Goal: Information Seeking & Learning: Learn about a topic

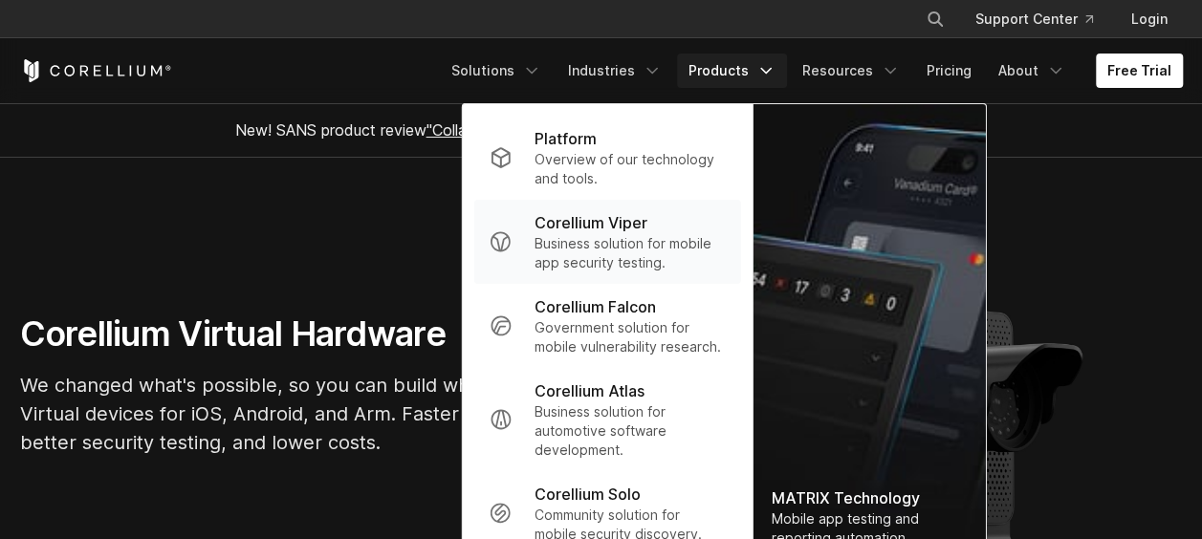
click at [608, 261] on p "Business solution for mobile app security testing." at bounding box center [630, 253] width 190 height 38
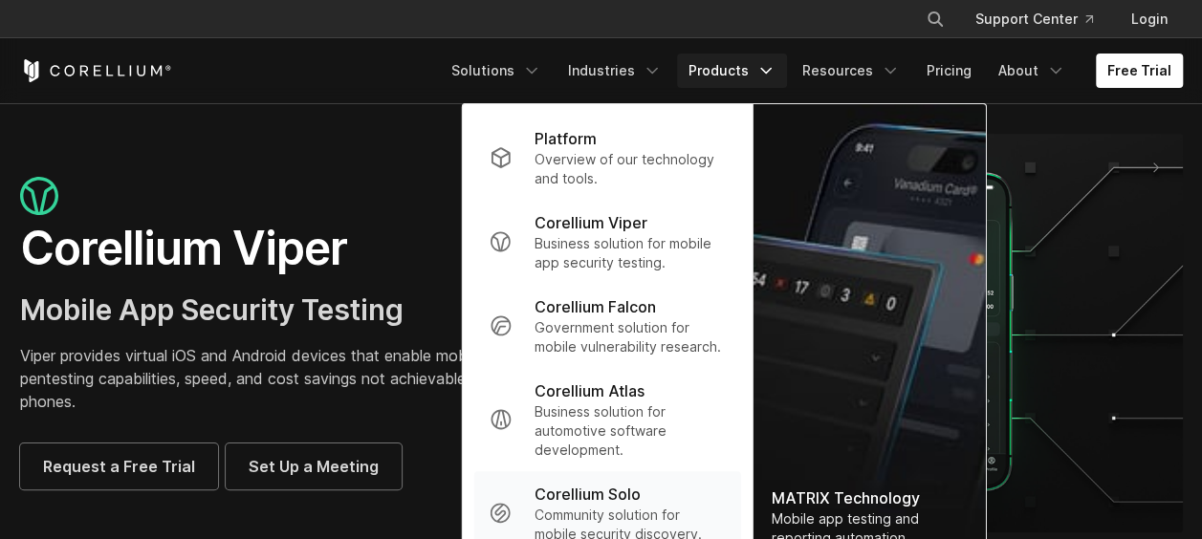
click at [659, 488] on div "Corellium Solo" at bounding box center [630, 494] width 190 height 23
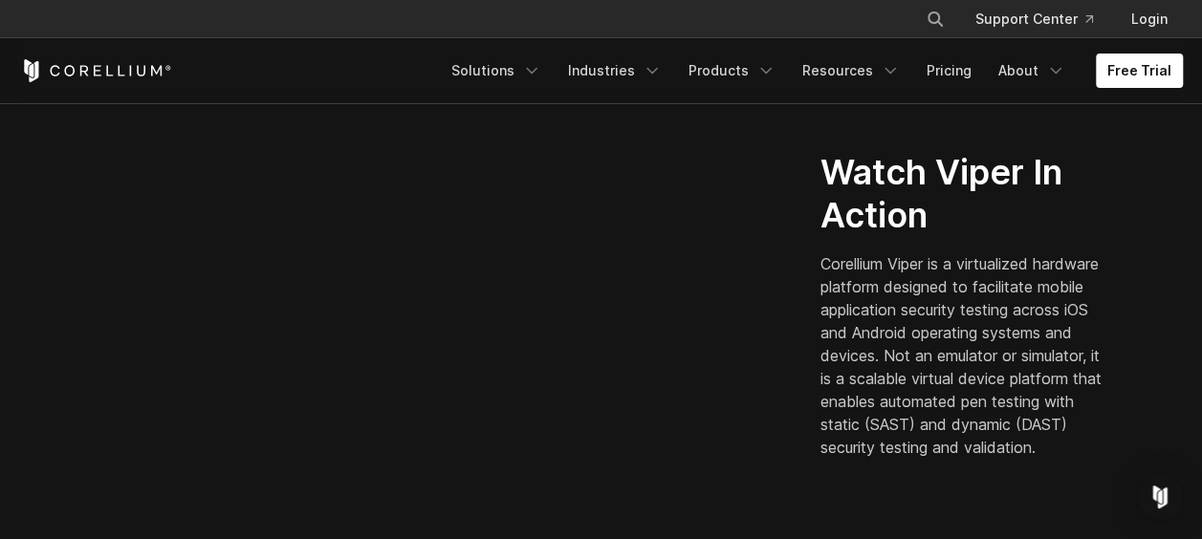
scroll to position [541, 0]
drag, startPoint x: 982, startPoint y: 414, endPoint x: 981, endPoint y: 459, distance: 45.0
click at [981, 459] on p "Corellium Viper is a virtualized hardware platform designed to facilitate mobil…" at bounding box center [966, 356] width 290 height 207
drag, startPoint x: 981, startPoint y: 459, endPoint x: 958, endPoint y: 467, distance: 24.2
click at [958, 460] on p "Corellium Viper is a virtualized hardware platform designed to facilitate mobil…" at bounding box center [966, 356] width 290 height 207
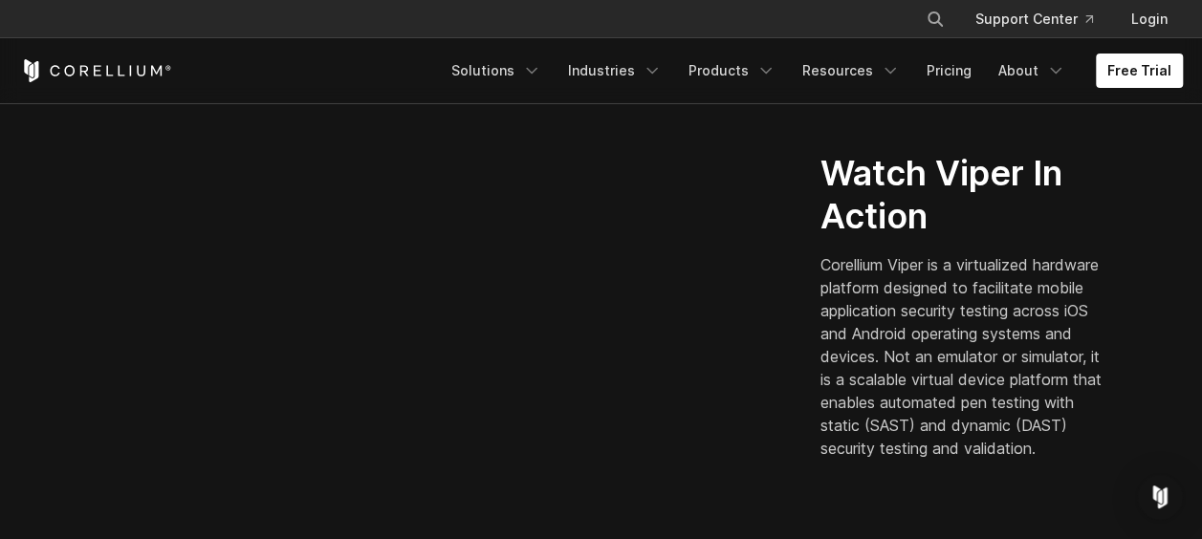
click at [958, 460] on p "Corellium Viper is a virtualized hardware platform designed to facilitate mobil…" at bounding box center [966, 356] width 290 height 207
click at [773, 67] on icon "Navigation Menu" at bounding box center [766, 70] width 19 height 19
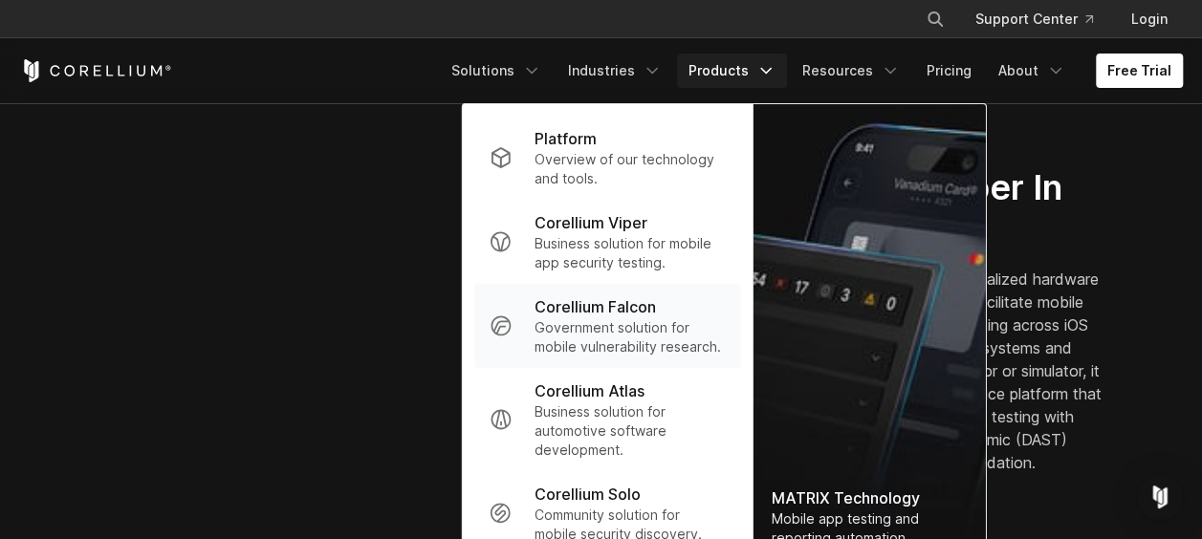
scroll to position [520, 0]
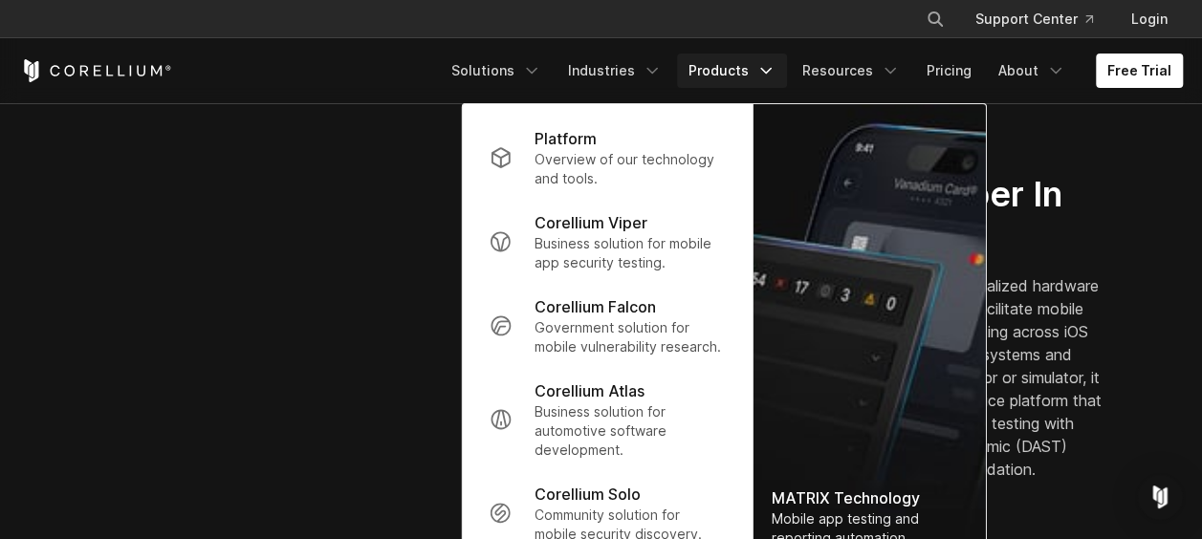
click at [1051, 249] on div "Watch Viper In Action Corellium Viper is a virtualized hardware platform design…" at bounding box center [989, 327] width 336 height 308
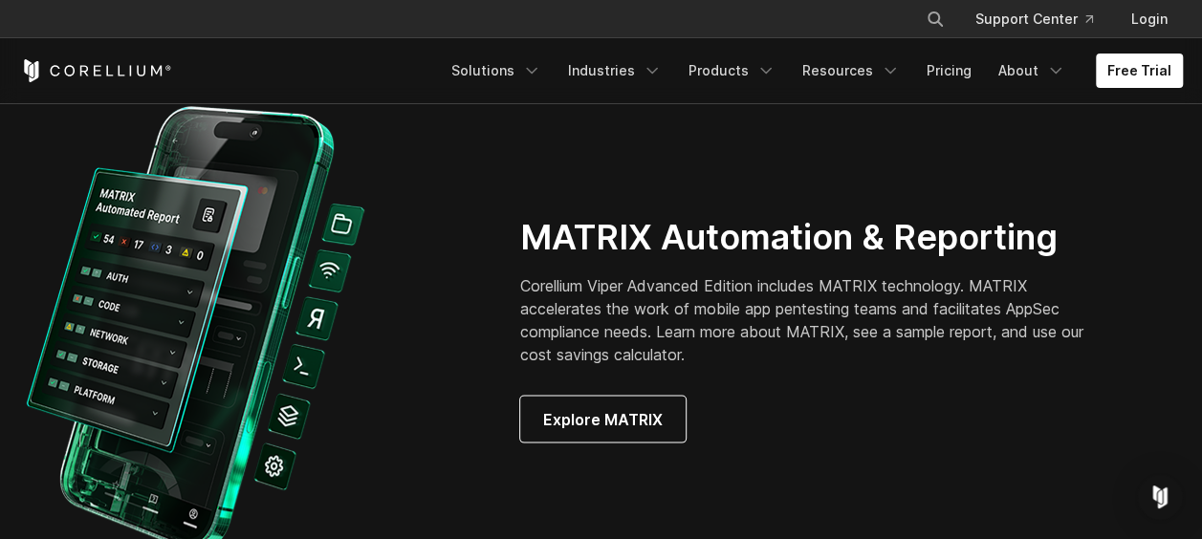
scroll to position [1803, 0]
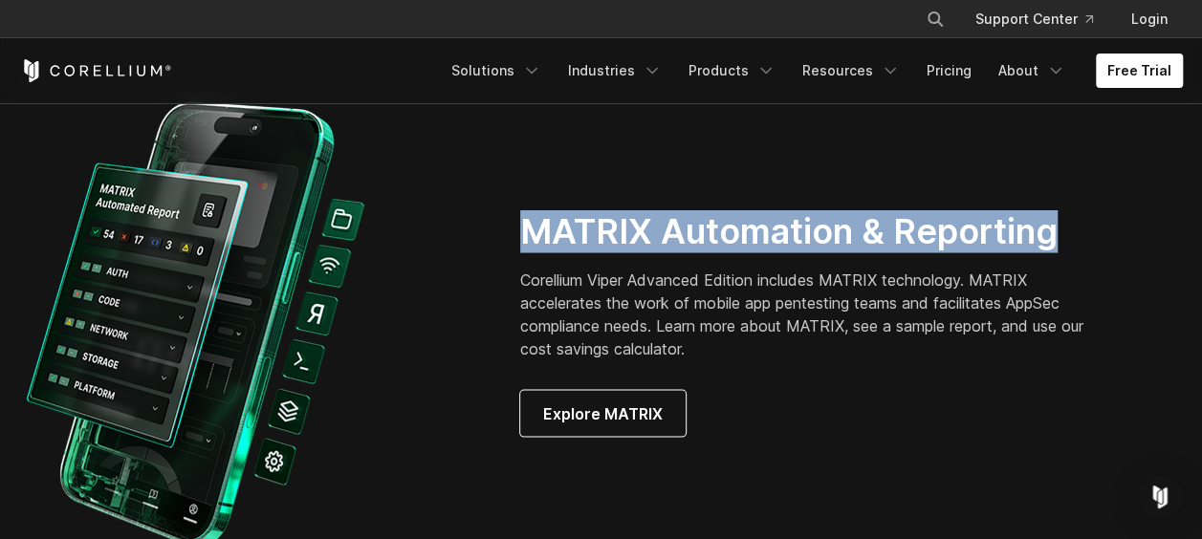
drag, startPoint x: 518, startPoint y: 235, endPoint x: 1050, endPoint y: 246, distance: 531.9
click at [1050, 246] on div "MATRIX Automation & Reporting Corellium Viper Advanced Edition includes MATRIX …" at bounding box center [851, 323] width 701 height 227
drag, startPoint x: 1050, startPoint y: 246, endPoint x: 960, endPoint y: 361, distance: 145.8
click at [960, 361] on div "MATRIX Automation & Reporting Corellium Viper Advanced Edition includes MATRIX …" at bounding box center [838, 323] width 636 height 227
drag, startPoint x: 960, startPoint y: 361, endPoint x: 1000, endPoint y: 432, distance: 81.8
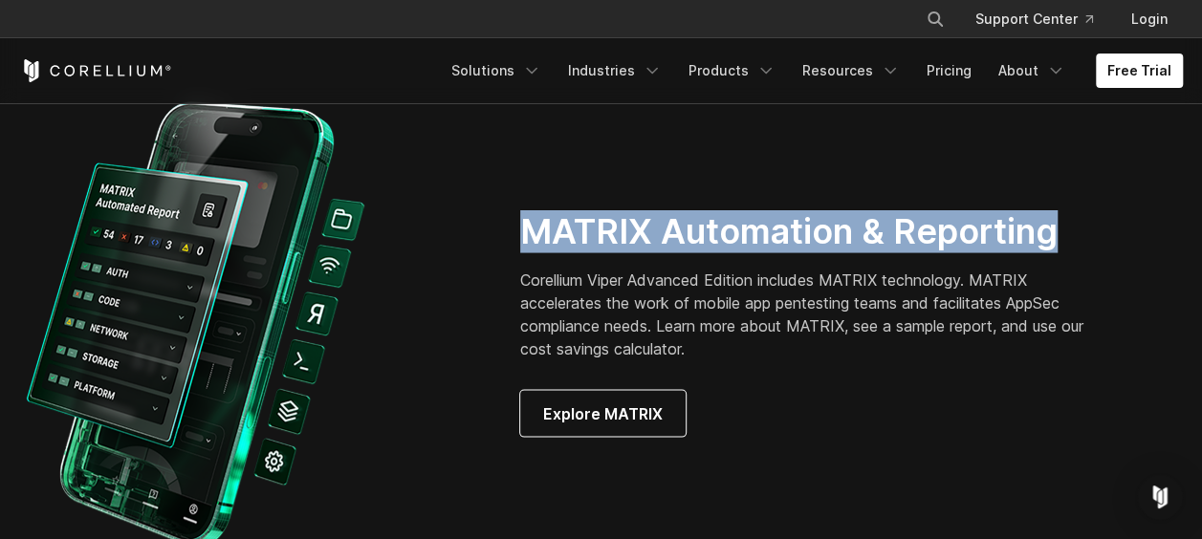
click at [1000, 432] on div "Explore MATRIX" at bounding box center [815, 414] width 590 height 46
click at [935, 429] on div "Explore MATRIX" at bounding box center [815, 414] width 590 height 46
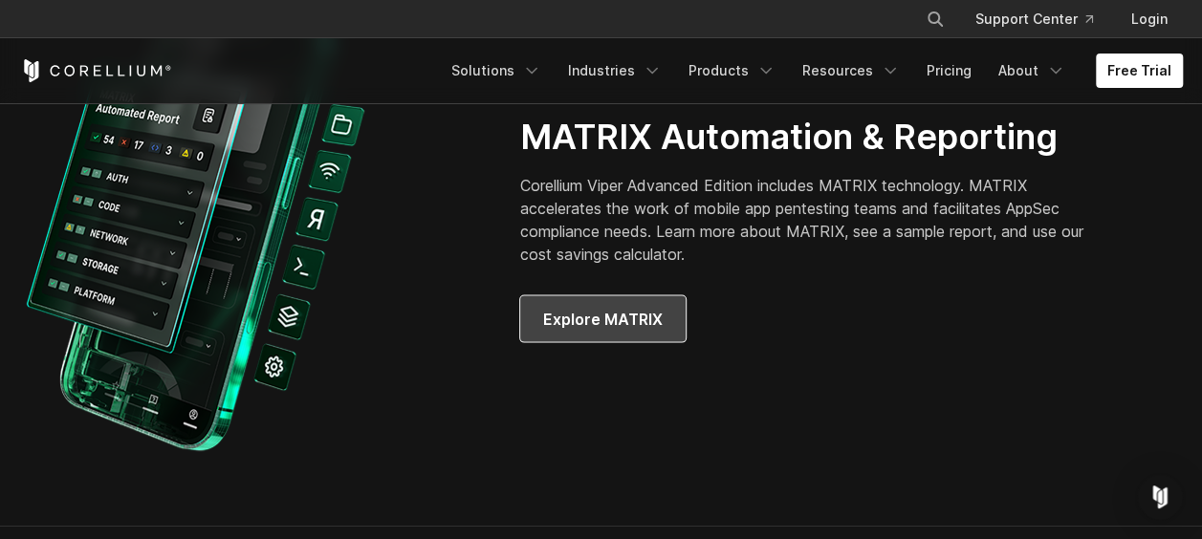
scroll to position [1880, 0]
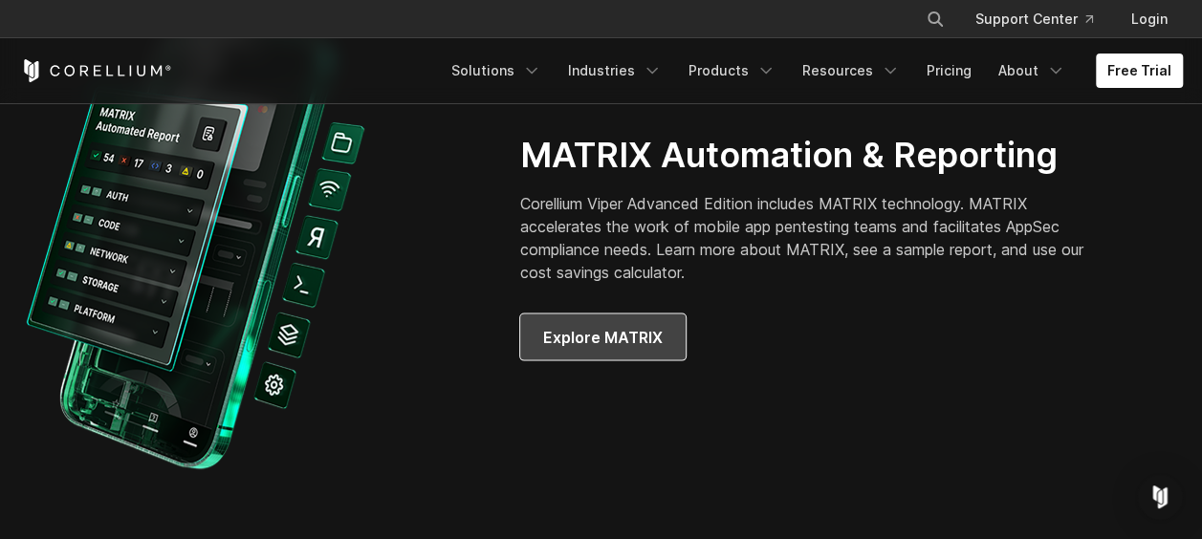
click at [623, 353] on link "Explore MATRIX" at bounding box center [602, 338] width 165 height 46
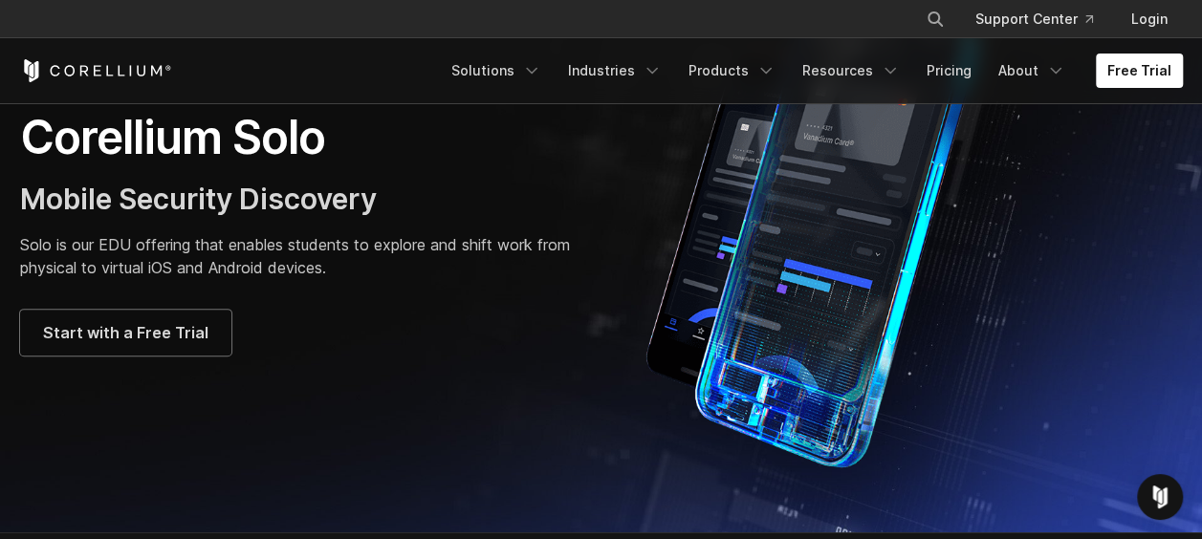
scroll to position [172, 0]
drag, startPoint x: 344, startPoint y: 245, endPoint x: 241, endPoint y: 250, distance: 103.4
click at [241, 250] on p "Solo is our EDU offering that enables students to explore and shift work from p…" at bounding box center [301, 255] width 562 height 46
drag, startPoint x: 241, startPoint y: 250, endPoint x: 437, endPoint y: 340, distance: 215.7
click at [437, 340] on div "Start with a Free Trial" at bounding box center [301, 332] width 562 height 46
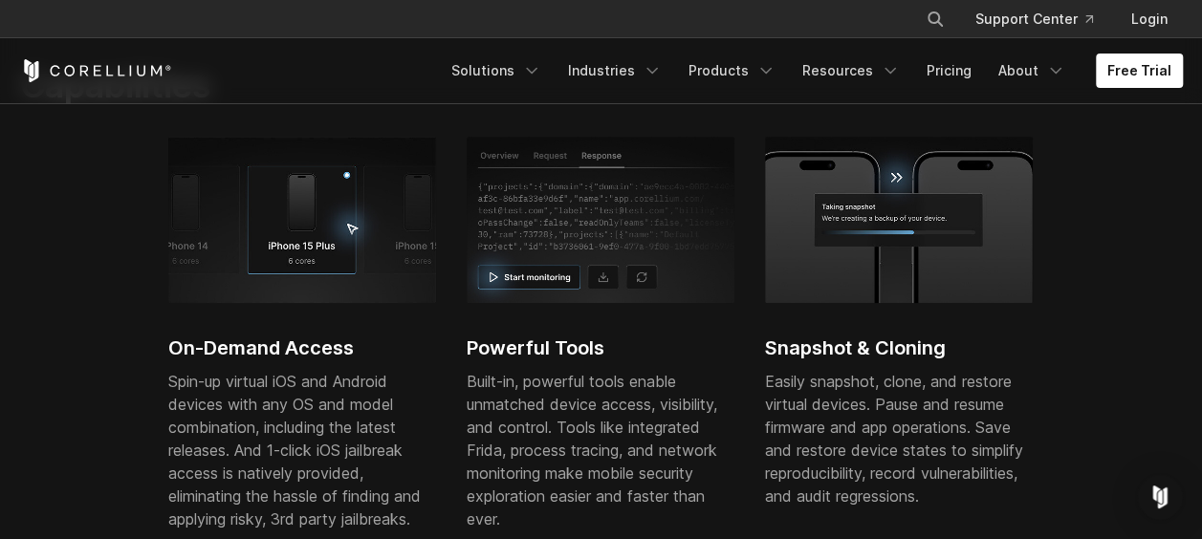
scroll to position [806, 0]
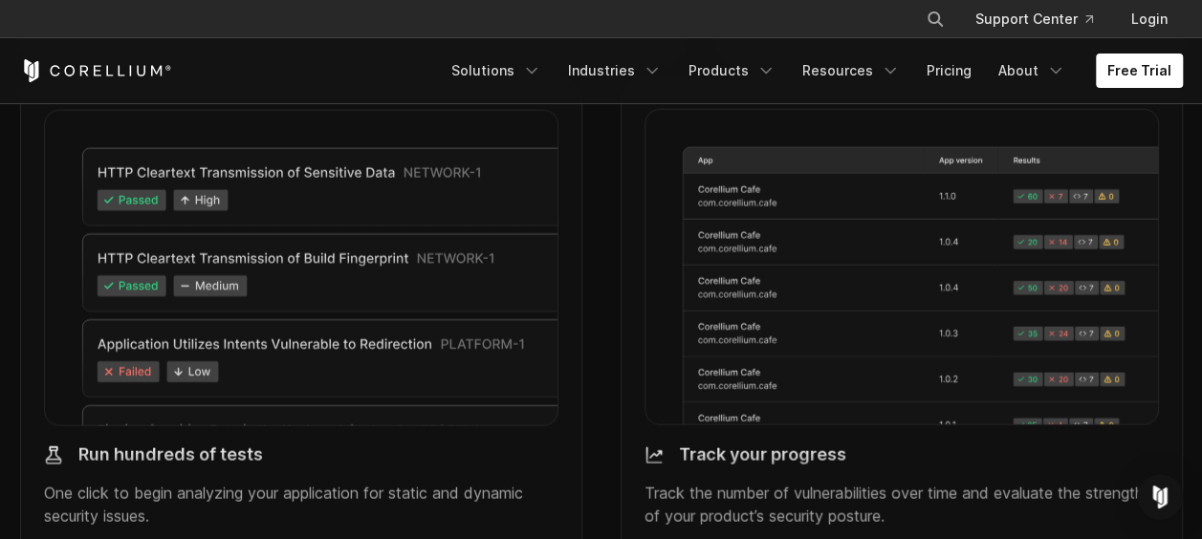
scroll to position [2241, 0]
